Goal: Task Accomplishment & Management: Use online tool/utility

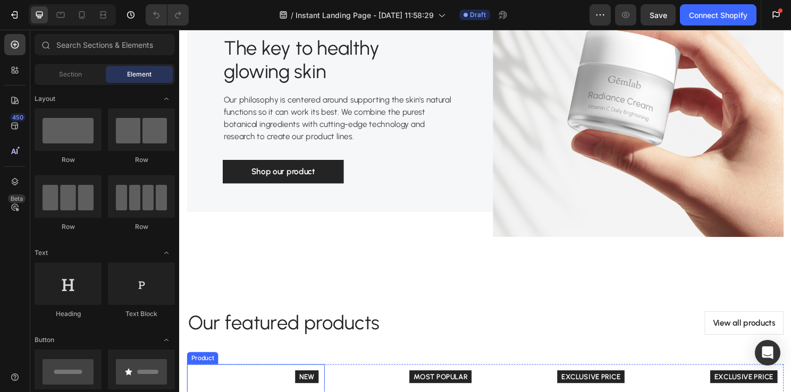
scroll to position [1275, 0]
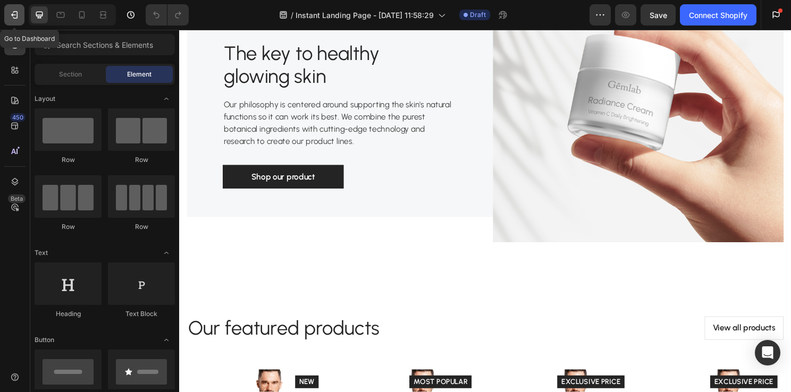
click at [15, 16] on icon "button" at bounding box center [14, 15] width 11 height 11
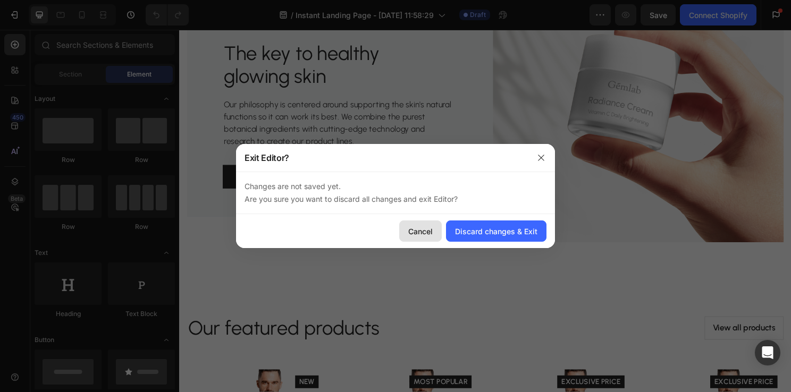
click at [422, 228] on div "Cancel" at bounding box center [420, 231] width 24 height 11
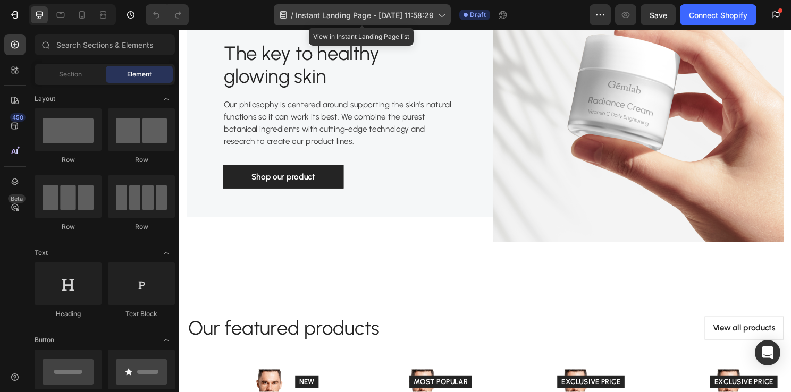
click at [440, 14] on icon at bounding box center [441, 15] width 11 height 11
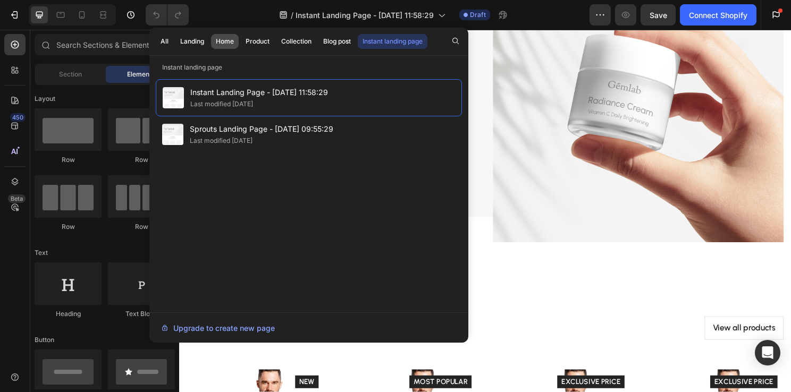
click at [225, 40] on div "Home" at bounding box center [225, 42] width 18 height 10
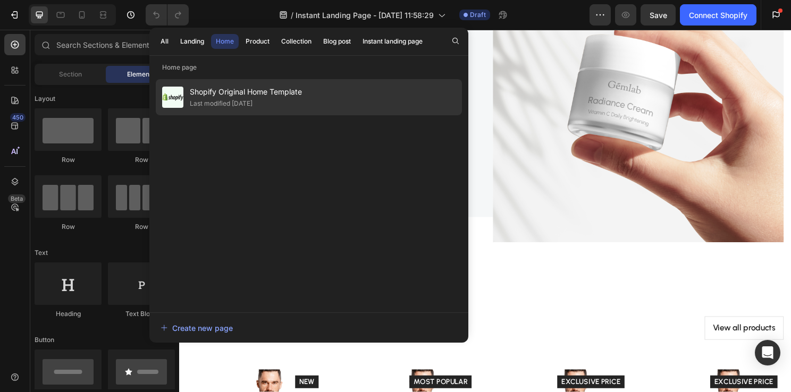
click at [240, 100] on div "Last modified [DATE]" at bounding box center [221, 103] width 63 height 11
